Goal: Information Seeking & Learning: Learn about a topic

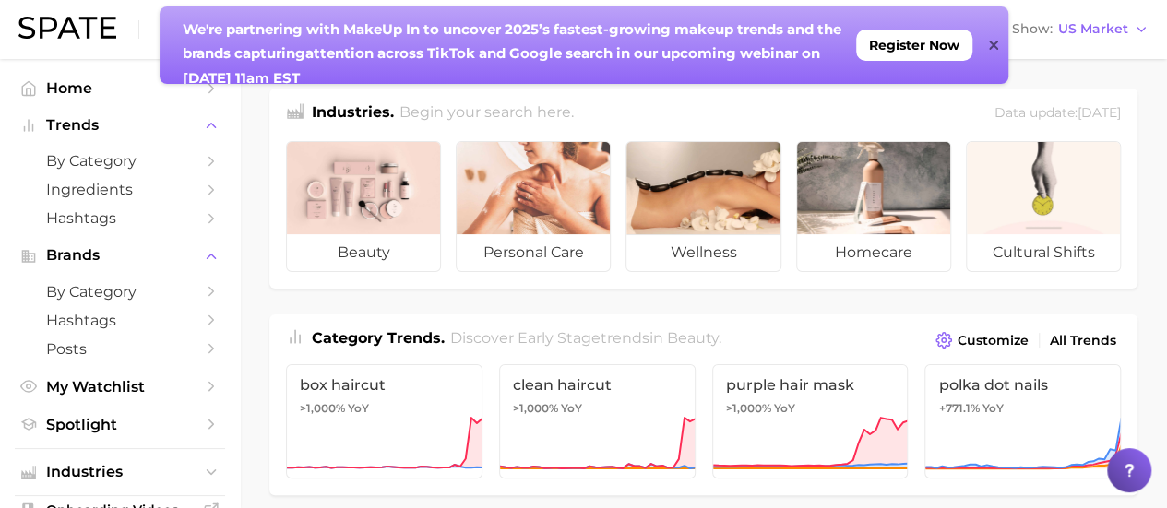
click at [994, 44] on icon at bounding box center [993, 45] width 9 height 9
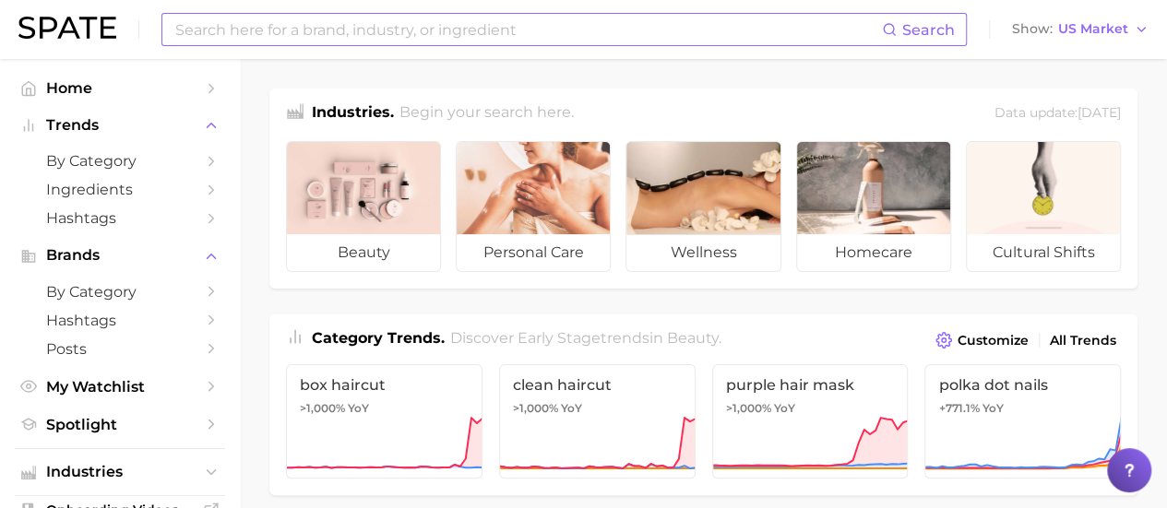
click at [249, 38] on input at bounding box center [527, 29] width 709 height 31
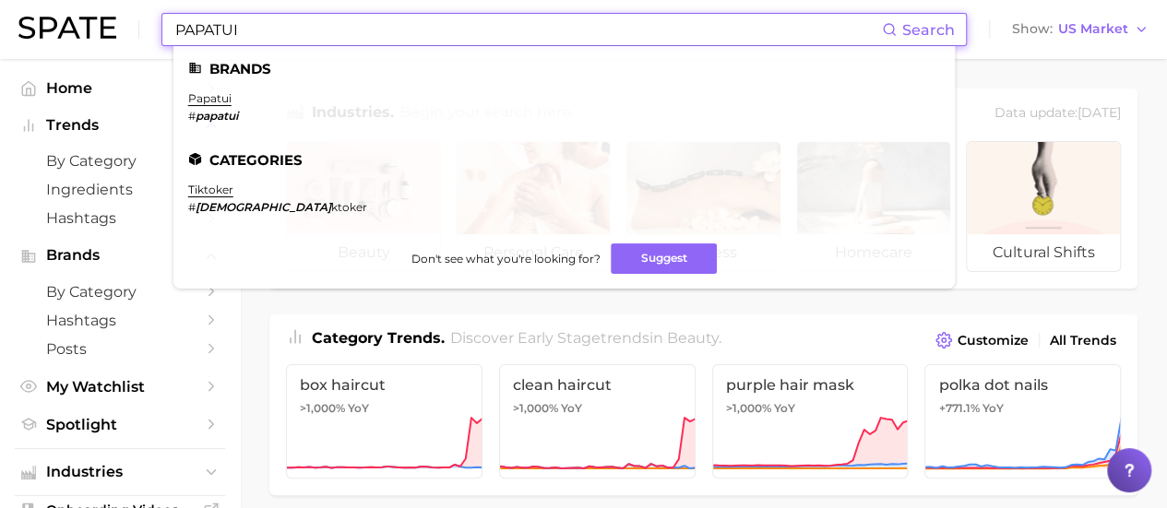
type input "PAPATUI"
click at [196, 95] on link "papatui" at bounding box center [209, 98] width 43 height 14
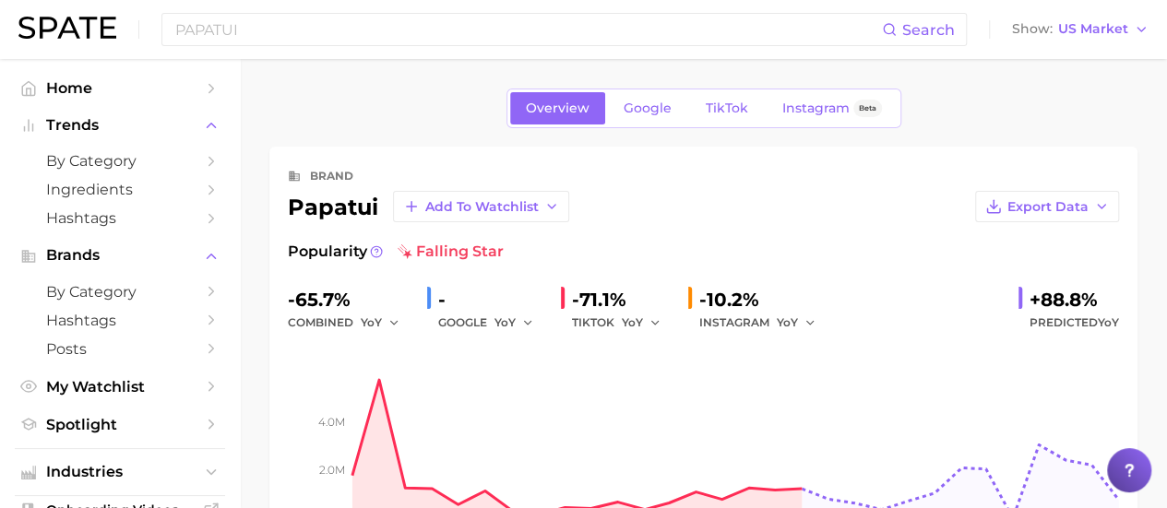
scroll to position [92, 0]
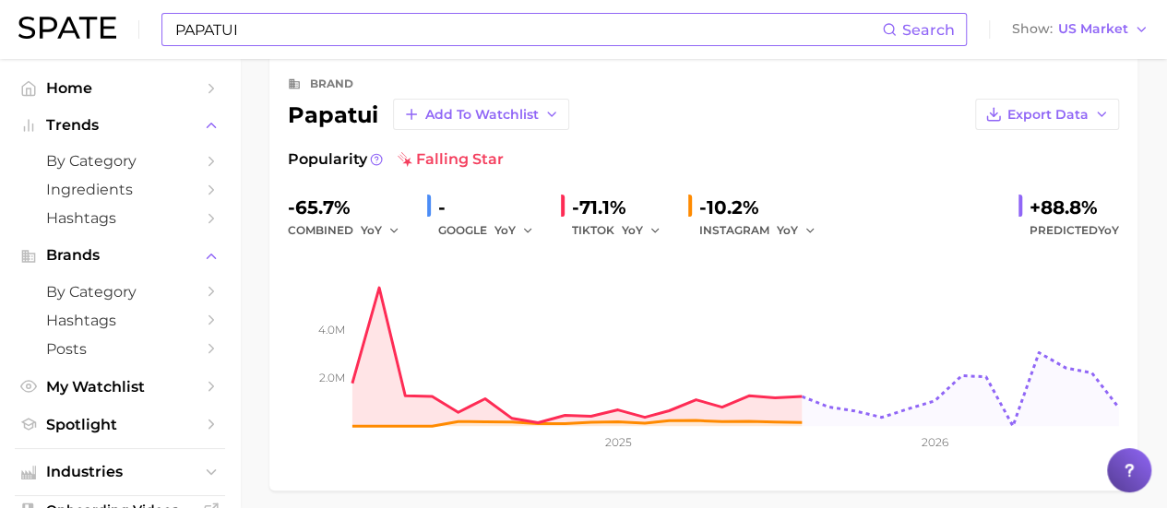
click at [254, 22] on input "PAPATUI" at bounding box center [527, 29] width 709 height 31
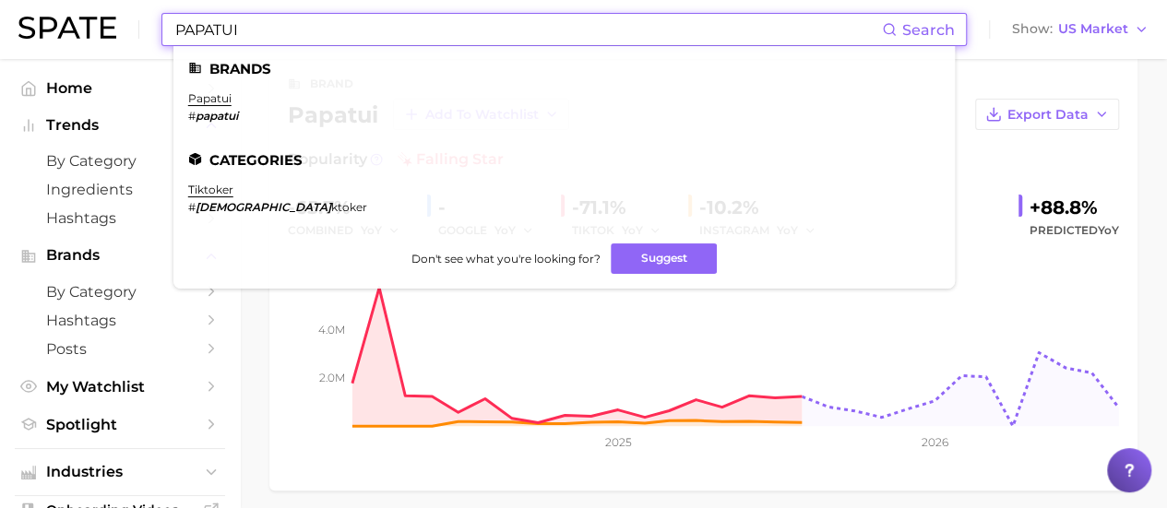
click at [254, 22] on input "PAPATUI" at bounding box center [527, 29] width 709 height 31
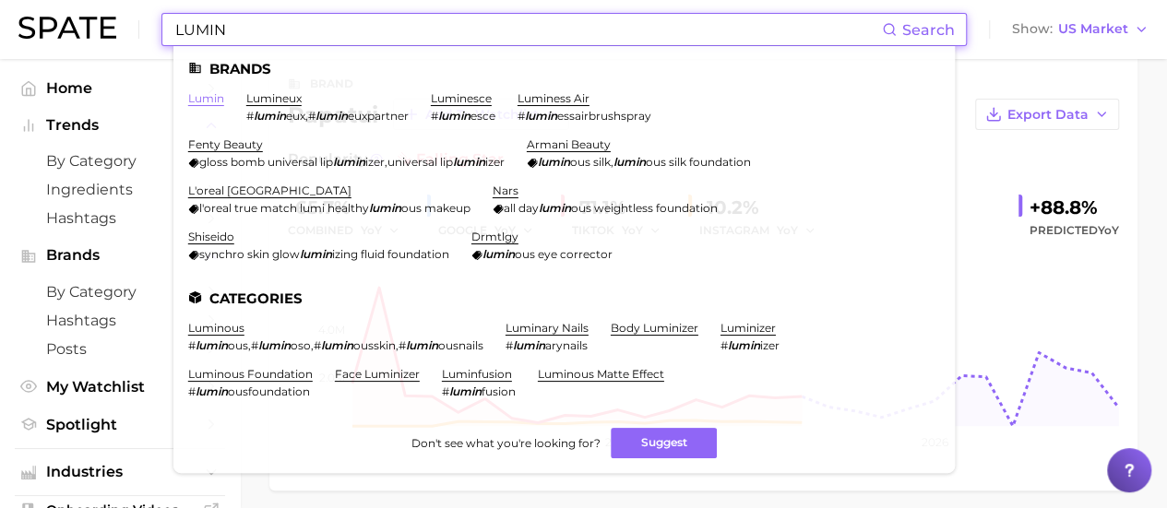
type input "LUMIN"
click at [197, 97] on link "lumin" at bounding box center [206, 98] width 36 height 14
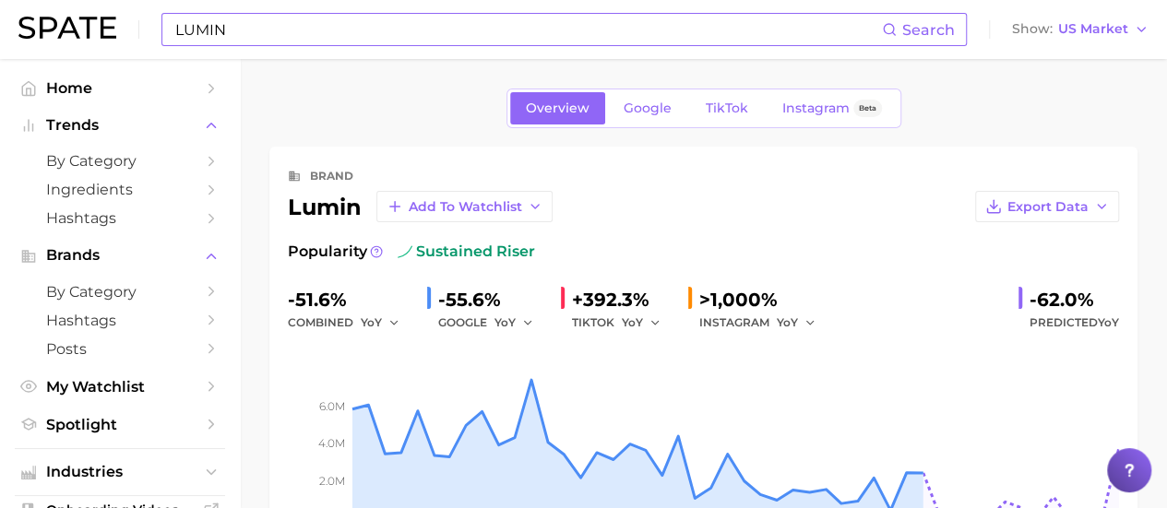
scroll to position [92, 0]
